Goal: Find specific page/section: Find specific page/section

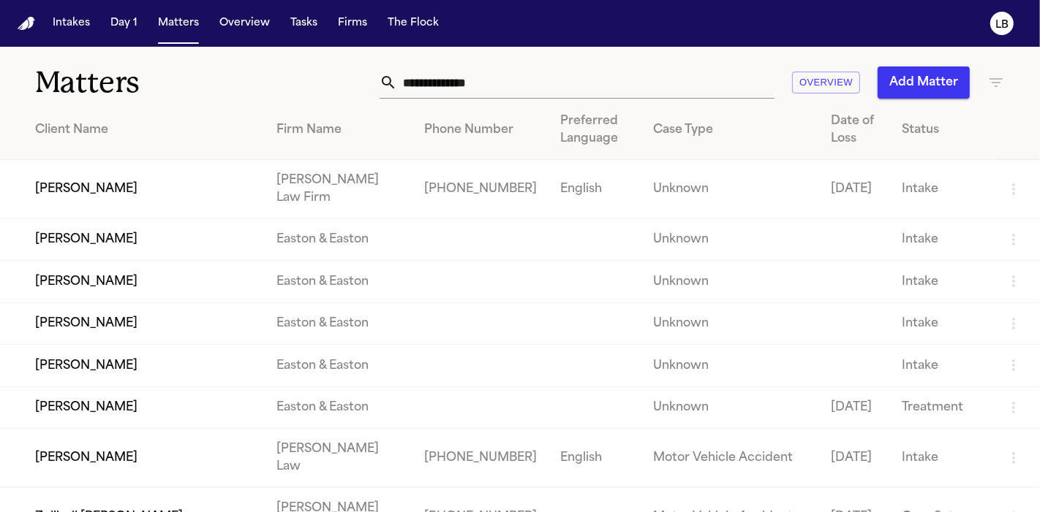
click at [484, 83] on input "text" at bounding box center [585, 83] width 377 height 32
paste input "**********"
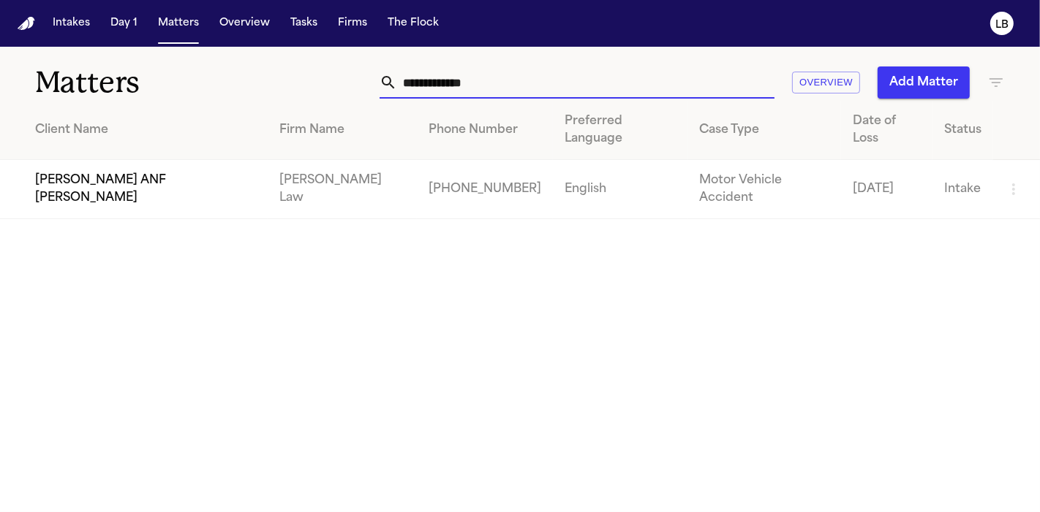
type input "**********"
click at [244, 160] on td "Widline Mompremier ANF Jase Sherman" at bounding box center [134, 189] width 268 height 59
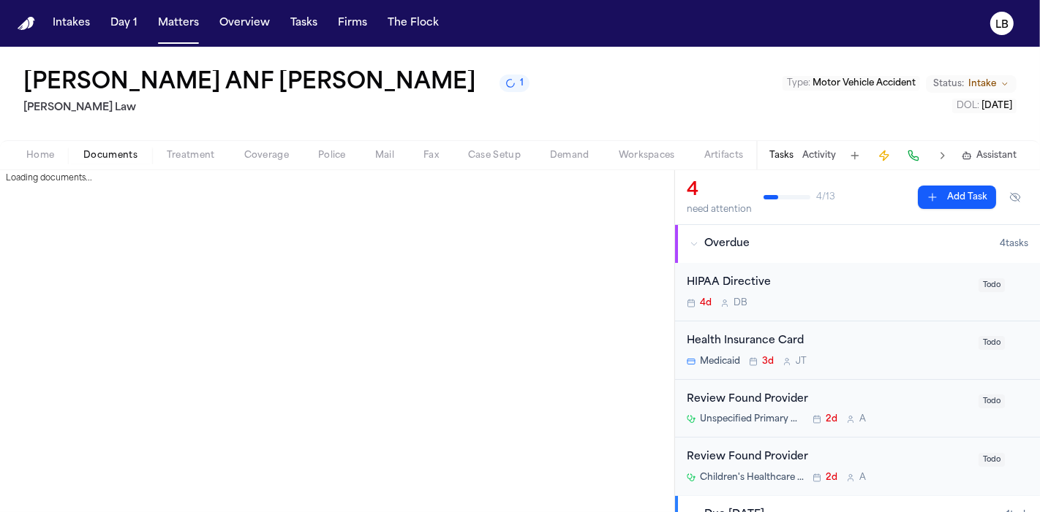
click at [108, 157] on span "Documents" at bounding box center [110, 156] width 54 height 12
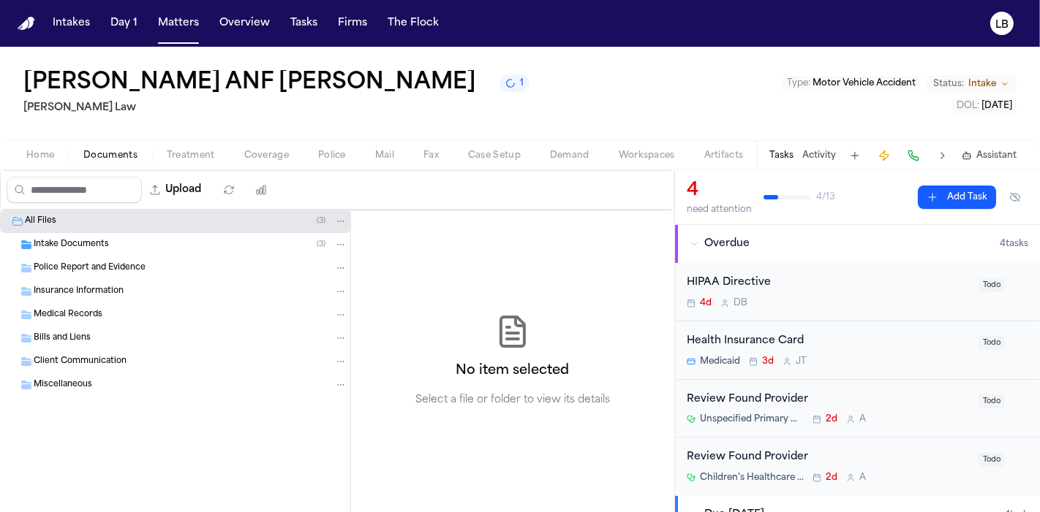
click at [91, 249] on span "Intake Documents" at bounding box center [71, 245] width 75 height 12
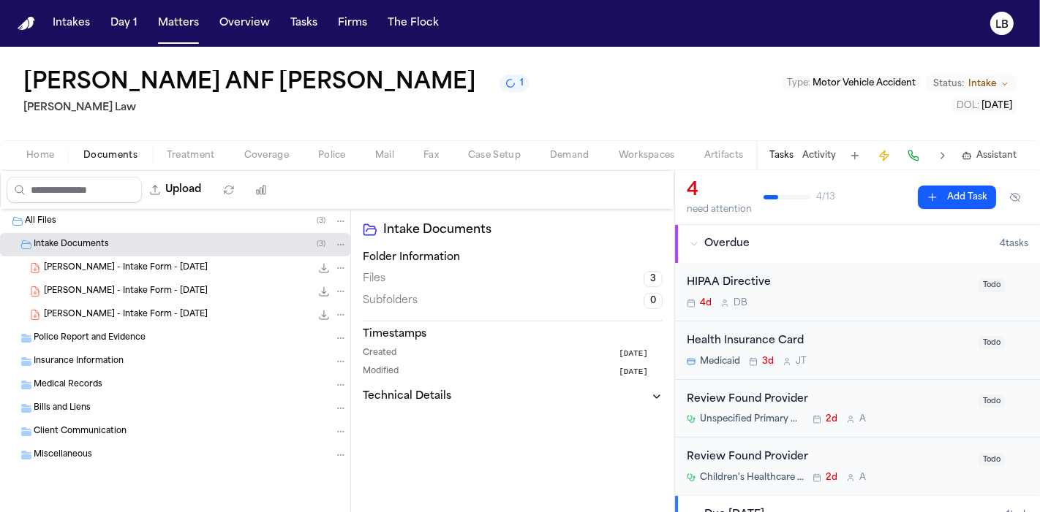
click at [140, 297] on div "W. Mompremier - Intake Form - 8.19.25 22.7 KB • PDF" at bounding box center [195, 291] width 303 height 15
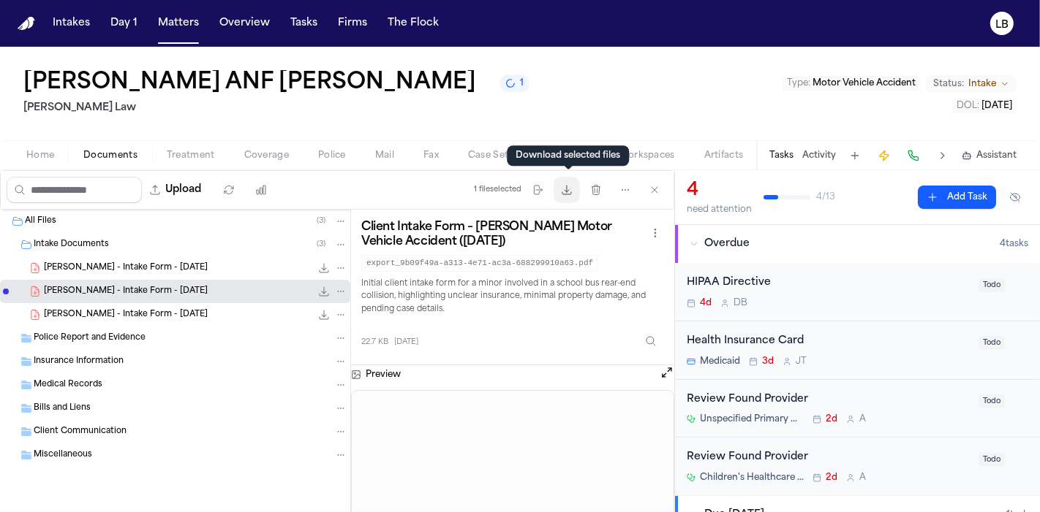
click at [572, 189] on icon "button" at bounding box center [567, 190] width 12 height 12
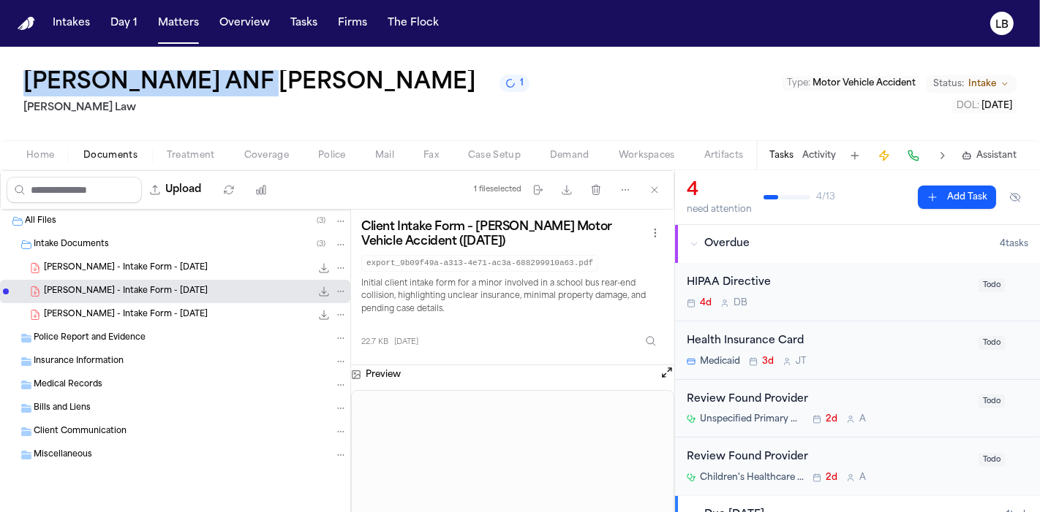
drag, startPoint x: 23, startPoint y: 82, endPoint x: 260, endPoint y: 77, distance: 237.6
click at [260, 77] on div "Widline Mompremier ANF Jase Sherman 1 Ugwonali Law Type : Motor Vehicle Acciden…" at bounding box center [520, 94] width 1040 height 94
copy h1 "Widline Mompremier"
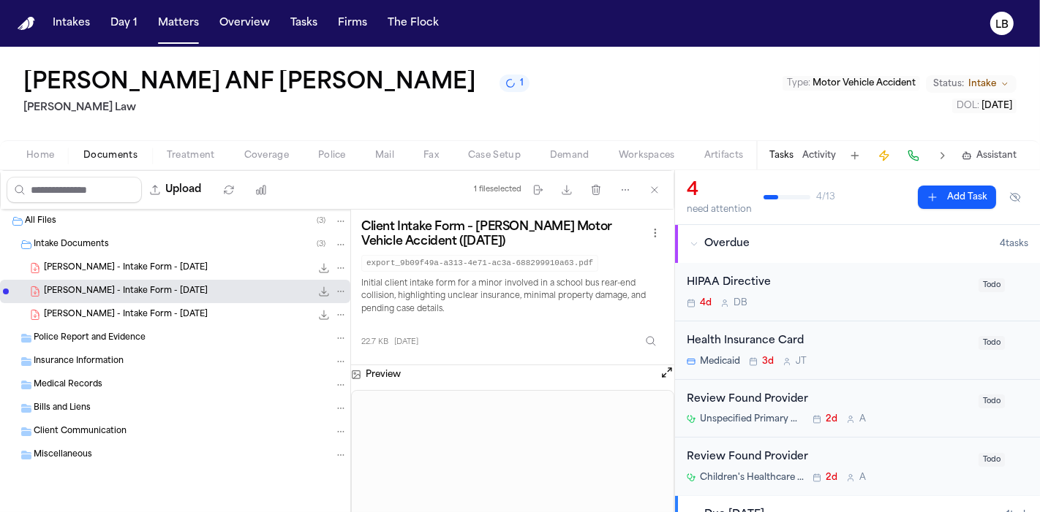
click at [39, 164] on div "Home Documents Treatment Coverage Police Mail Fax Case Setup Demand Workspaces …" at bounding box center [520, 154] width 1040 height 29
click at [36, 156] on span "Home" at bounding box center [40, 156] width 28 height 12
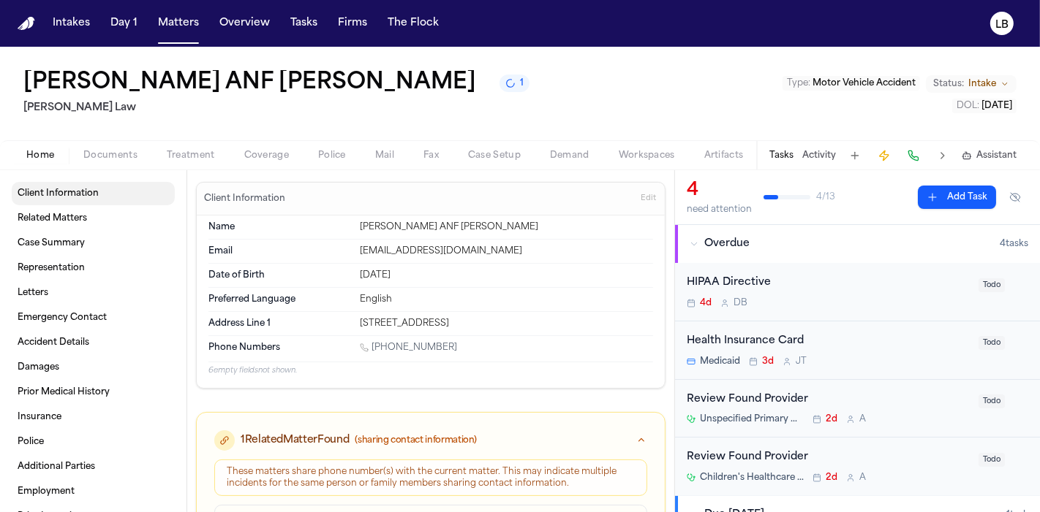
click at [76, 193] on span "Client Information" at bounding box center [58, 194] width 81 height 12
drag, startPoint x: 349, startPoint y: 317, endPoint x: 522, endPoint y: 323, distance: 173.4
click at [522, 323] on div "Address Line 1 6374 Westbury Rd Riverdale, GA 30274" at bounding box center [430, 323] width 444 height 23
copy div "6374 Westbury Rd Riverdale, GA 30274"
drag, startPoint x: 444, startPoint y: 343, endPoint x: 373, endPoint y: 344, distance: 70.9
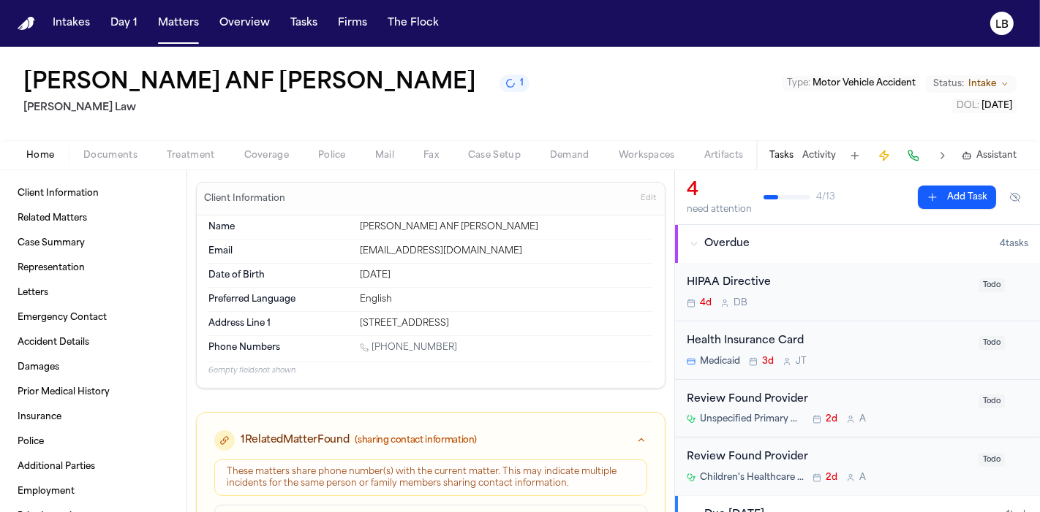
click at [373, 344] on div "1 (404) 516-7833" at bounding box center [506, 349] width 293 height 14
copy link "(404) 516-7833"
click at [393, 249] on div "widline.mompremier15@gmail.com" at bounding box center [506, 252] width 293 height 12
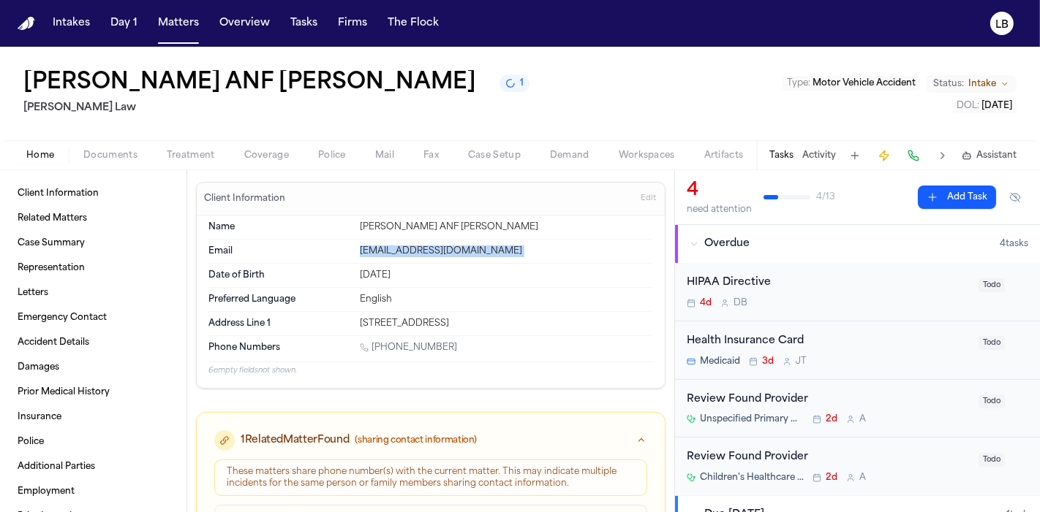
copy div "widline.mompremier15@gmail.com"
drag, startPoint x: 12, startPoint y: 72, endPoint x: 478, endPoint y: 82, distance: 465.8
click at [478, 82] on div "Widline Mompremier ANF Jase Sherman 1 Ugwonali Law Type : Motor Vehicle Acciden…" at bounding box center [520, 94] width 1040 height 94
copy h1 "Widline Mompremier ANF Jase Sherman"
click at [118, 152] on span "Documents" at bounding box center [110, 156] width 54 height 12
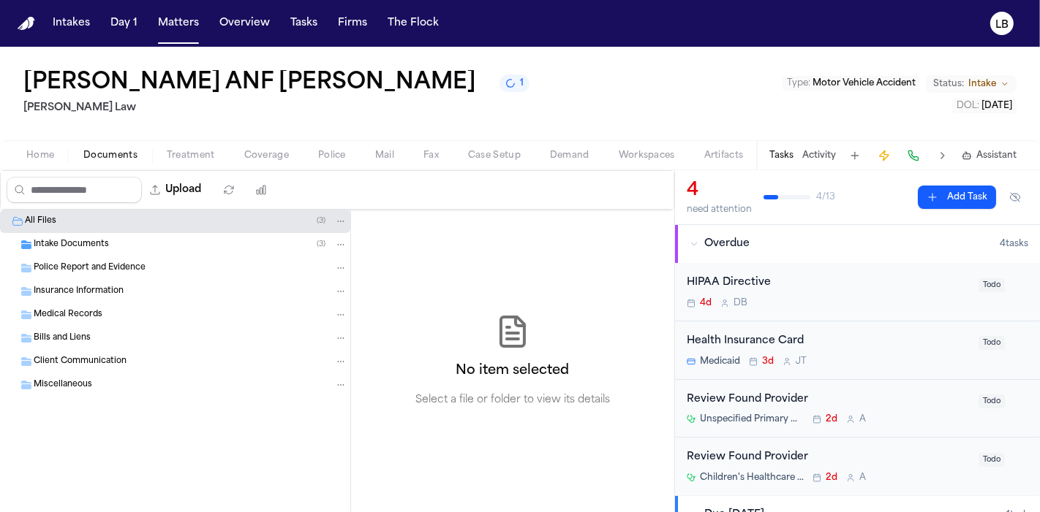
click at [53, 151] on span "Home" at bounding box center [40, 156] width 28 height 12
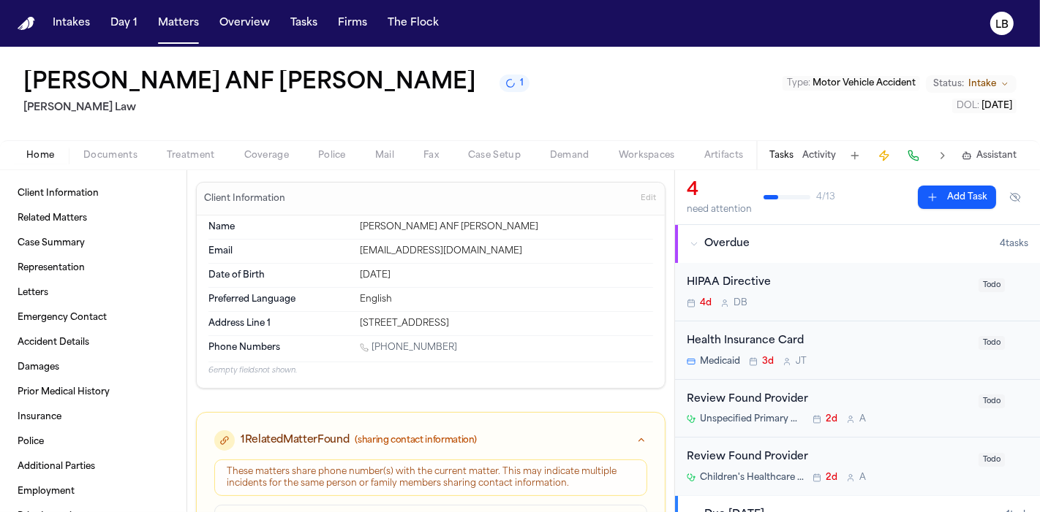
click at [94, 154] on span "Documents" at bounding box center [110, 156] width 54 height 12
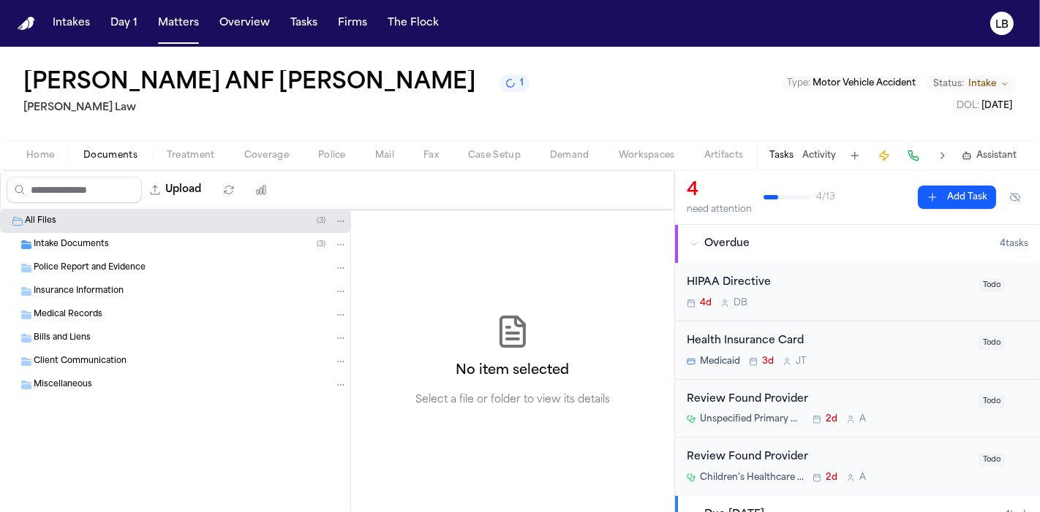
click at [81, 245] on span "Intake Documents" at bounding box center [71, 245] width 75 height 12
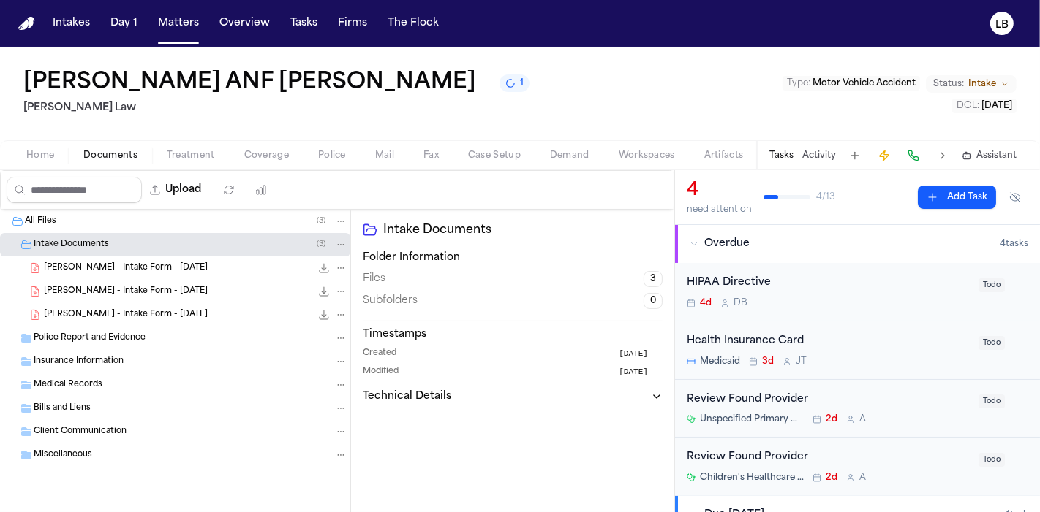
click at [105, 274] on div "W. Mompremier - Intake Form - 8.19.25 22.7 KB • PDF" at bounding box center [175, 268] width 350 height 23
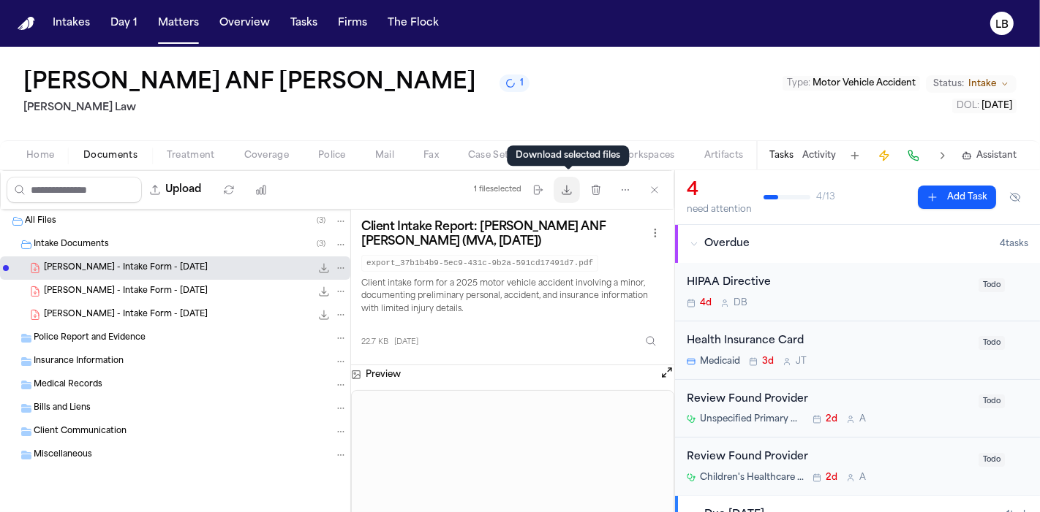
click at [572, 184] on icon "button" at bounding box center [567, 190] width 12 height 12
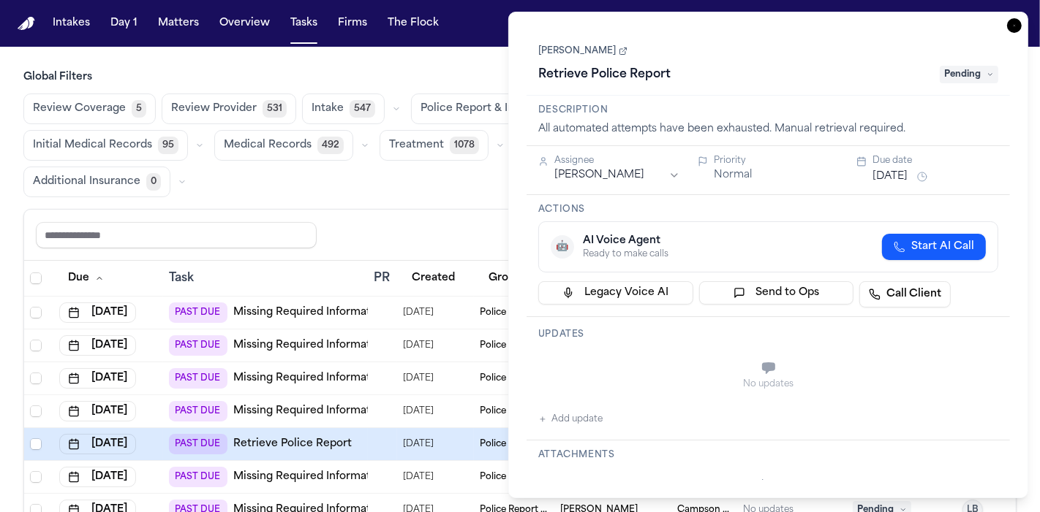
scroll to position [121, 0]
